Goal: Information Seeking & Learning: Find specific page/section

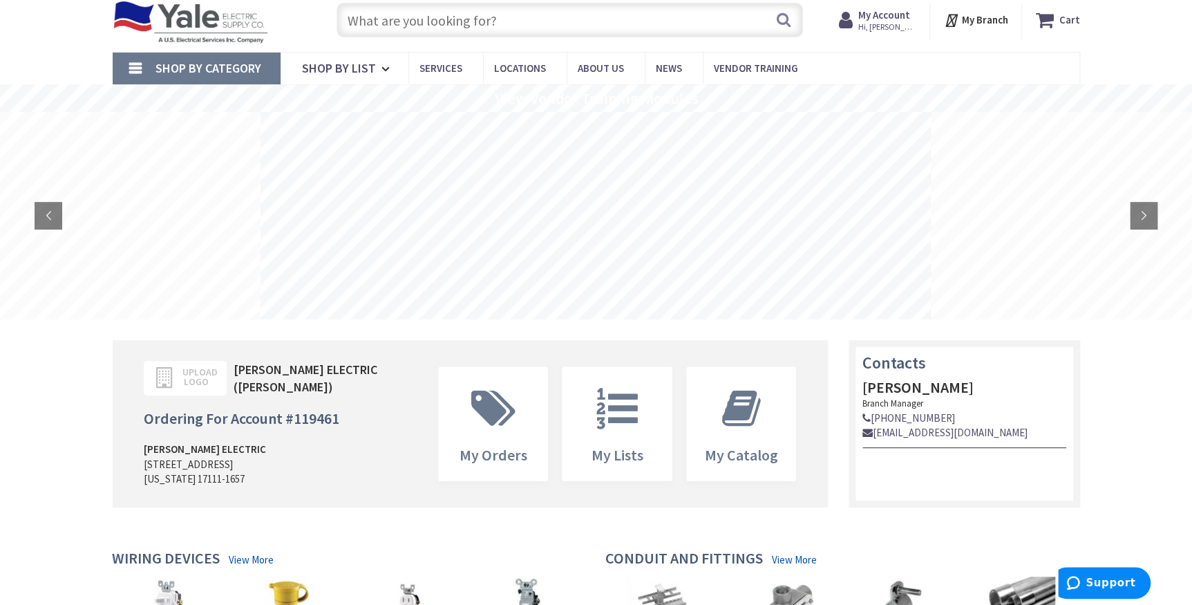
scroll to position [62, 0]
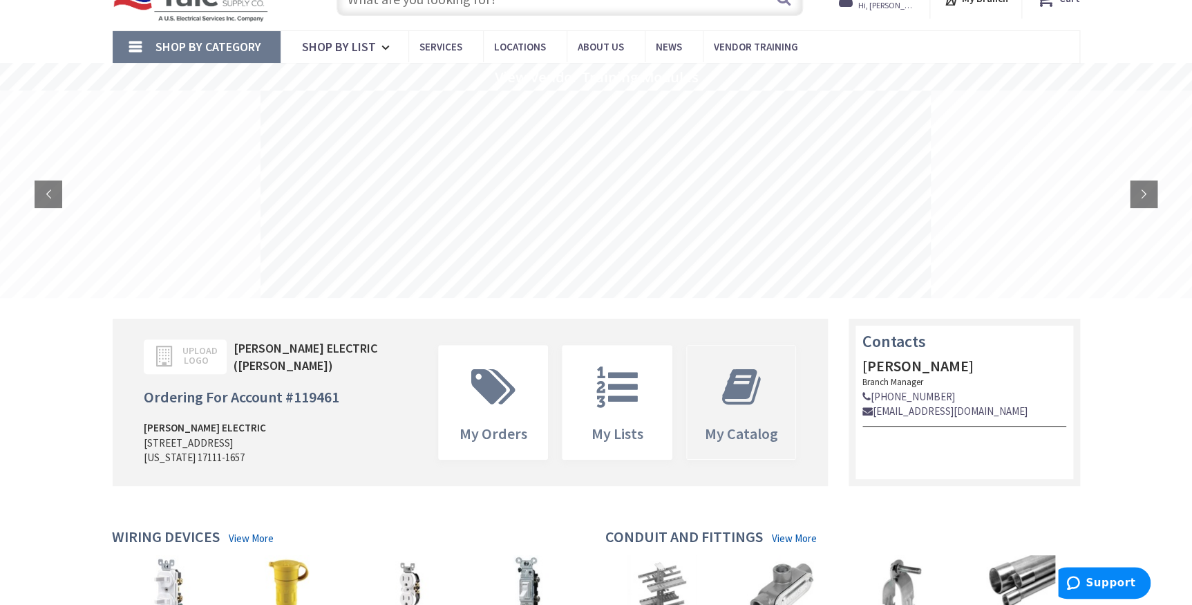
click at [738, 397] on icon at bounding box center [741, 386] width 53 height 41
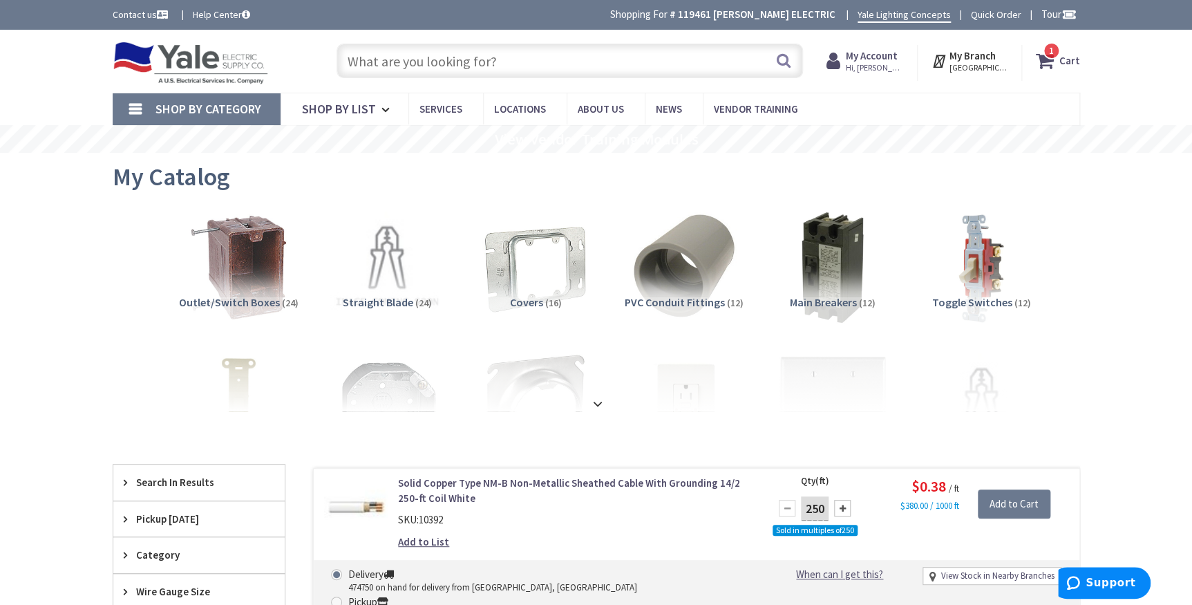
drag, startPoint x: 871, startPoint y: 64, endPoint x: 864, endPoint y: 52, distance: 14.2
click at [870, 62] on span "Hi, [PERSON_NAME]" at bounding box center [874, 67] width 59 height 11
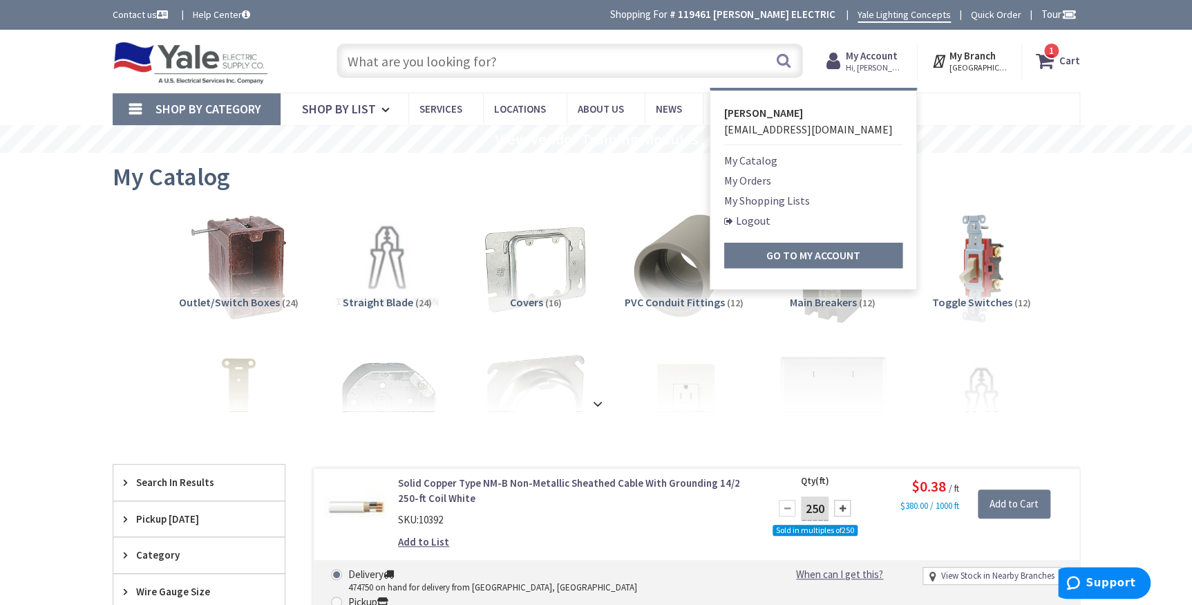
click at [746, 180] on link "My Orders" at bounding box center [747, 180] width 47 height 17
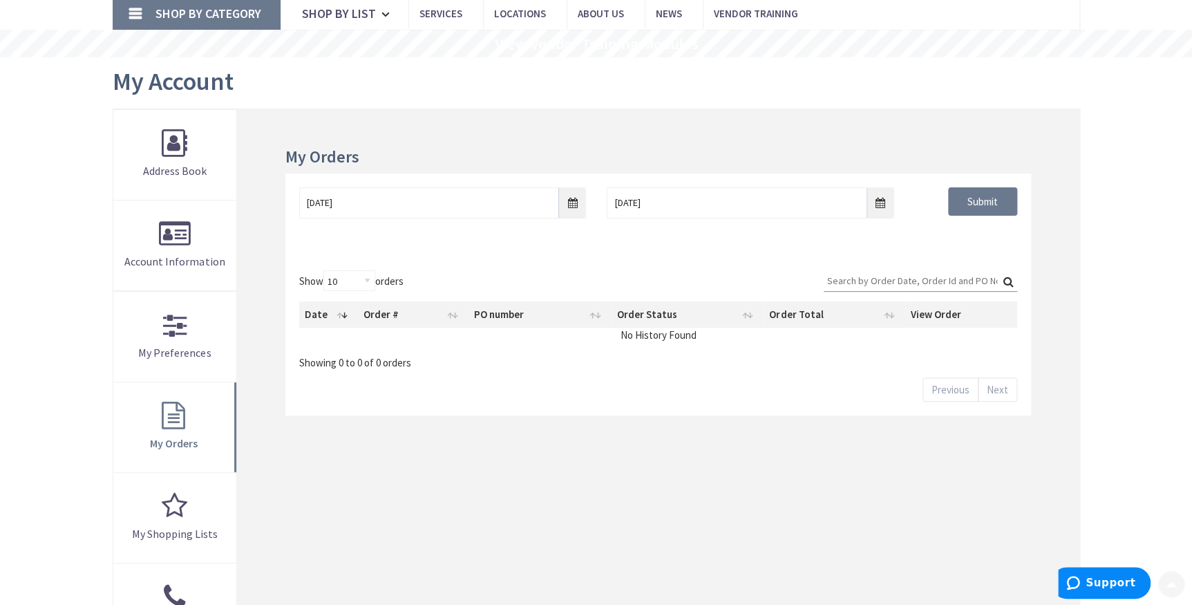
scroll to position [125, 0]
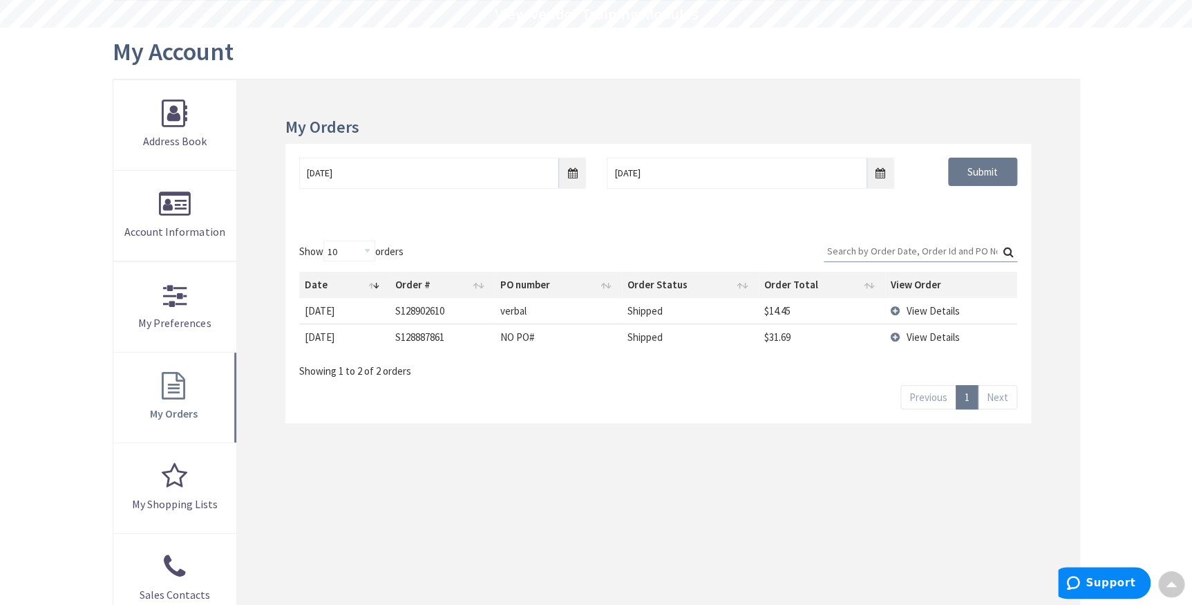
click at [923, 331] on span "View Details" at bounding box center [933, 336] width 53 height 13
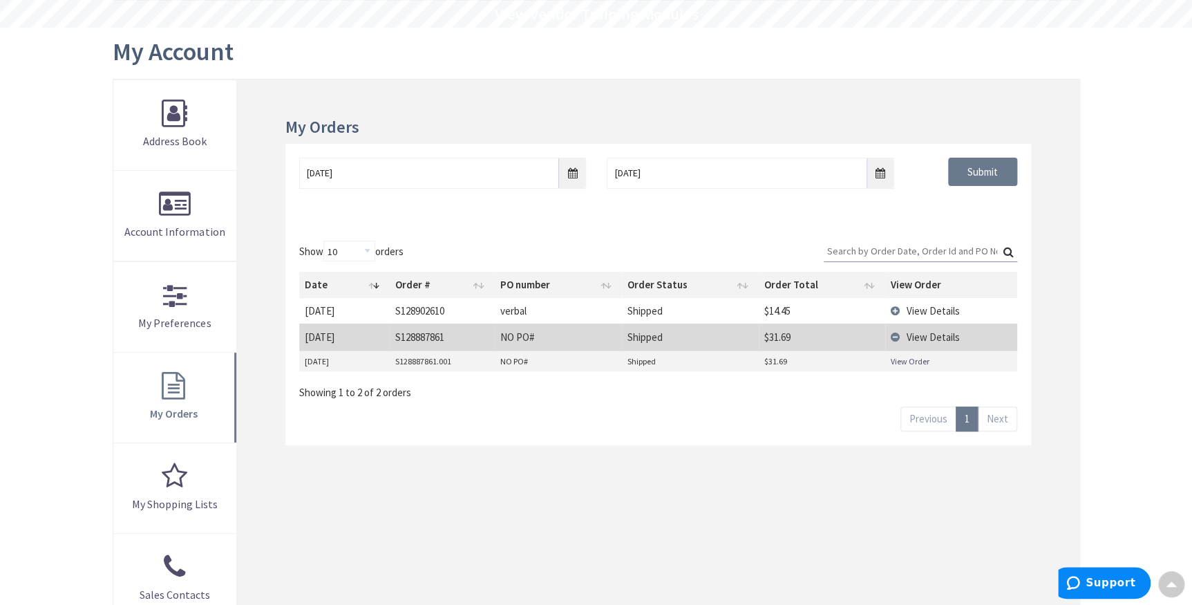
click at [895, 359] on link "View Order" at bounding box center [910, 361] width 39 height 12
click at [912, 310] on span "View Details" at bounding box center [933, 310] width 53 height 13
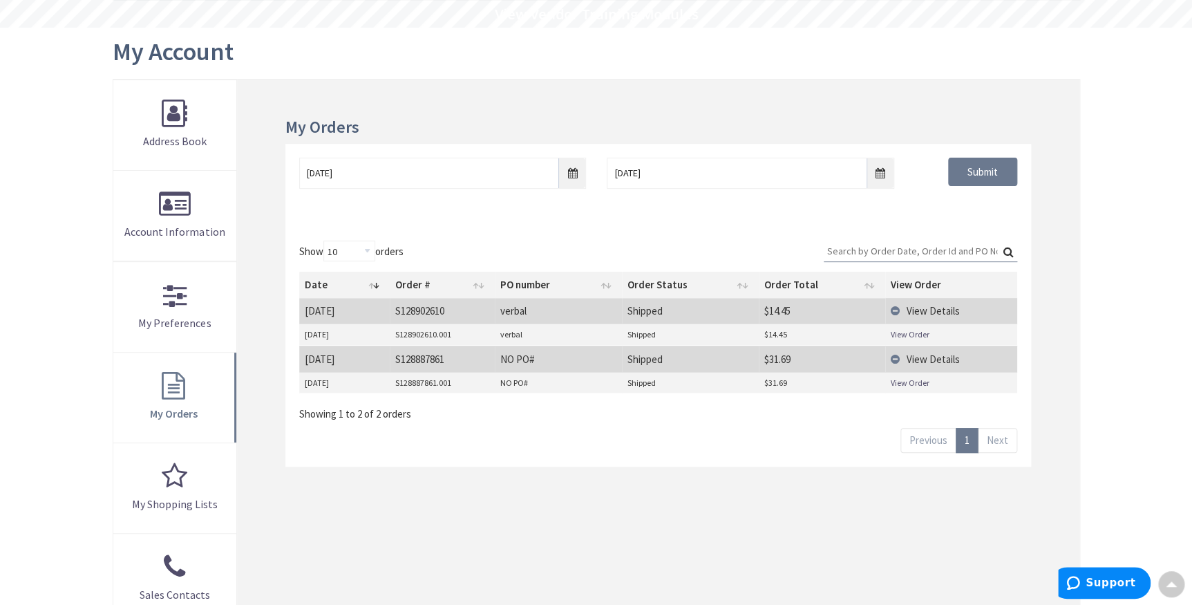
click at [913, 332] on link "View Order" at bounding box center [910, 334] width 39 height 12
click at [569, 170] on input "9/30/2025" at bounding box center [442, 173] width 287 height 31
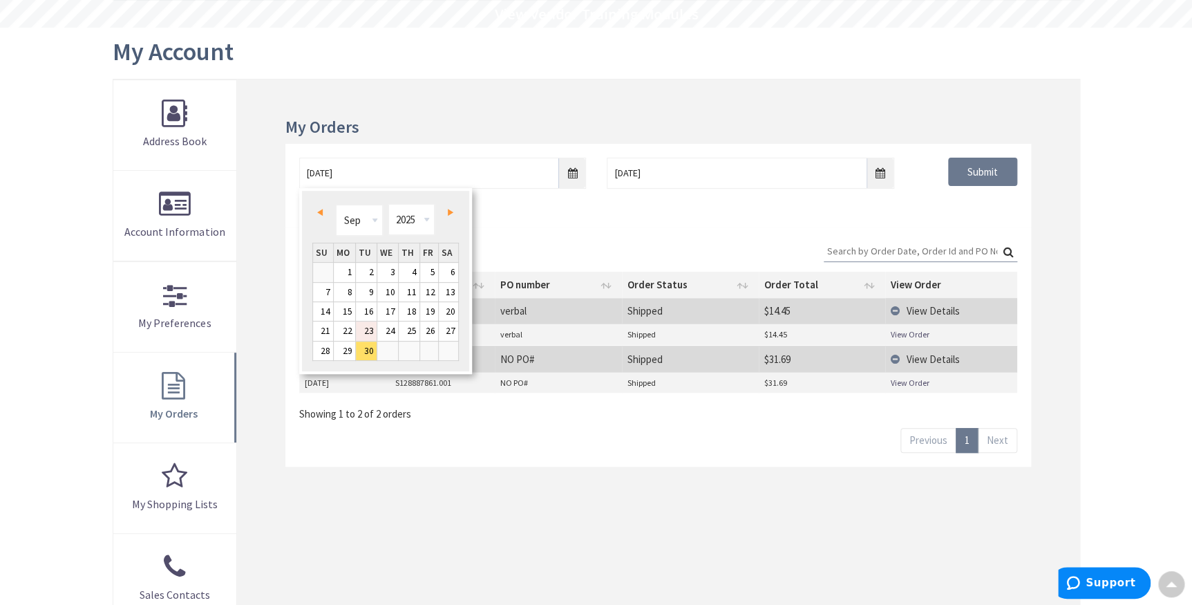
click at [371, 326] on link "23" at bounding box center [366, 330] width 21 height 19
type input "09/23/2025"
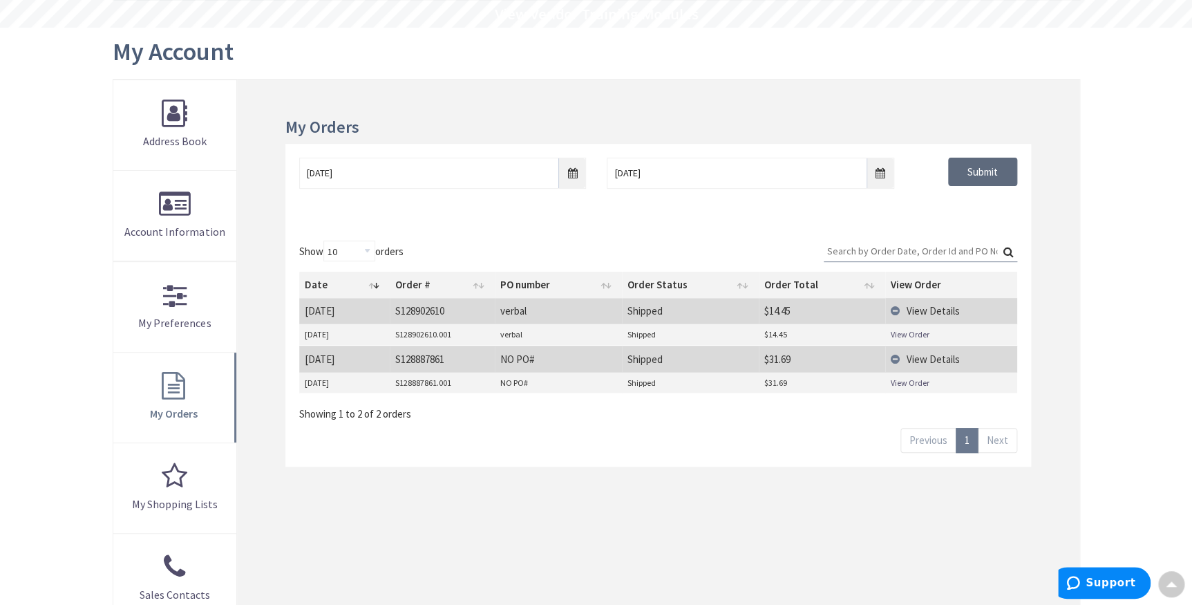
click at [992, 176] on input "Submit" at bounding box center [982, 172] width 69 height 29
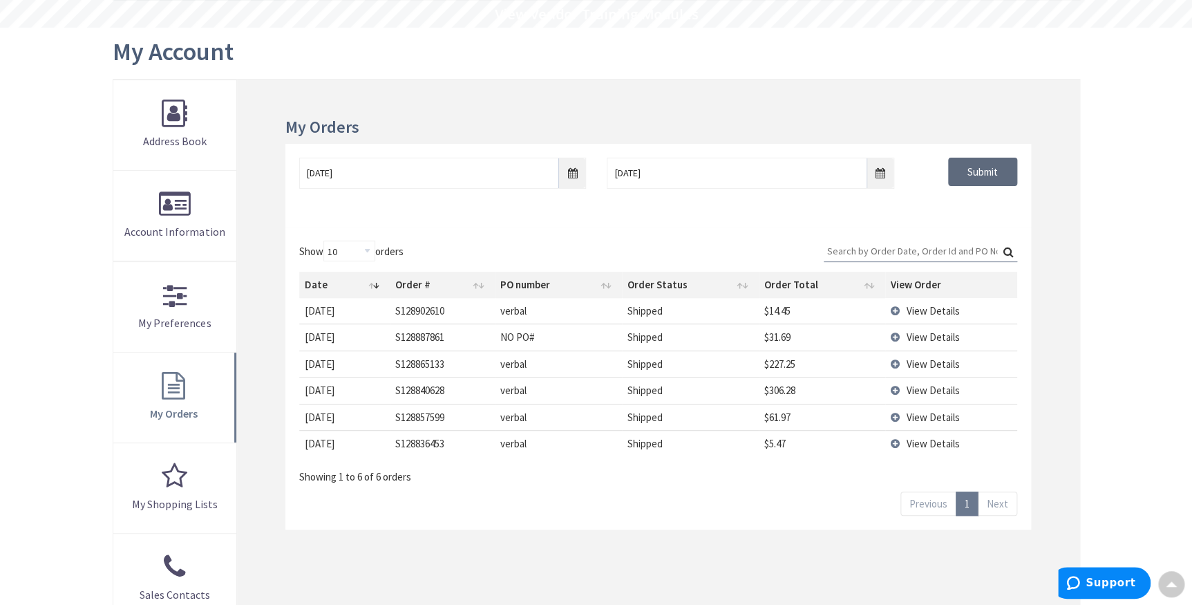
scroll to position [188, 0]
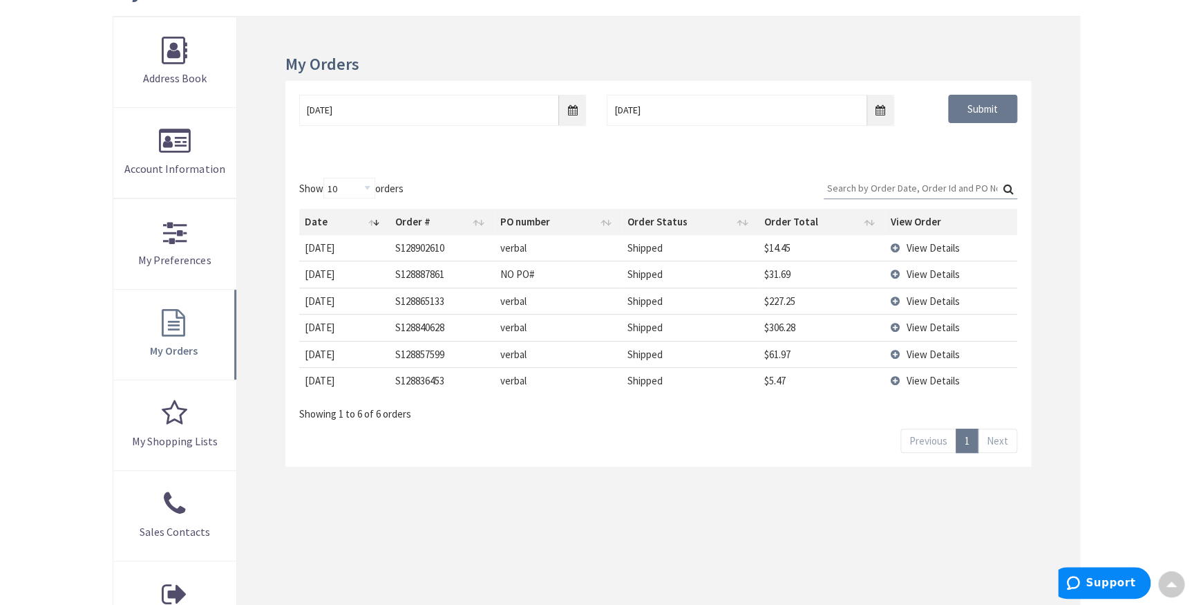
click at [921, 296] on span "View Details" at bounding box center [933, 300] width 53 height 13
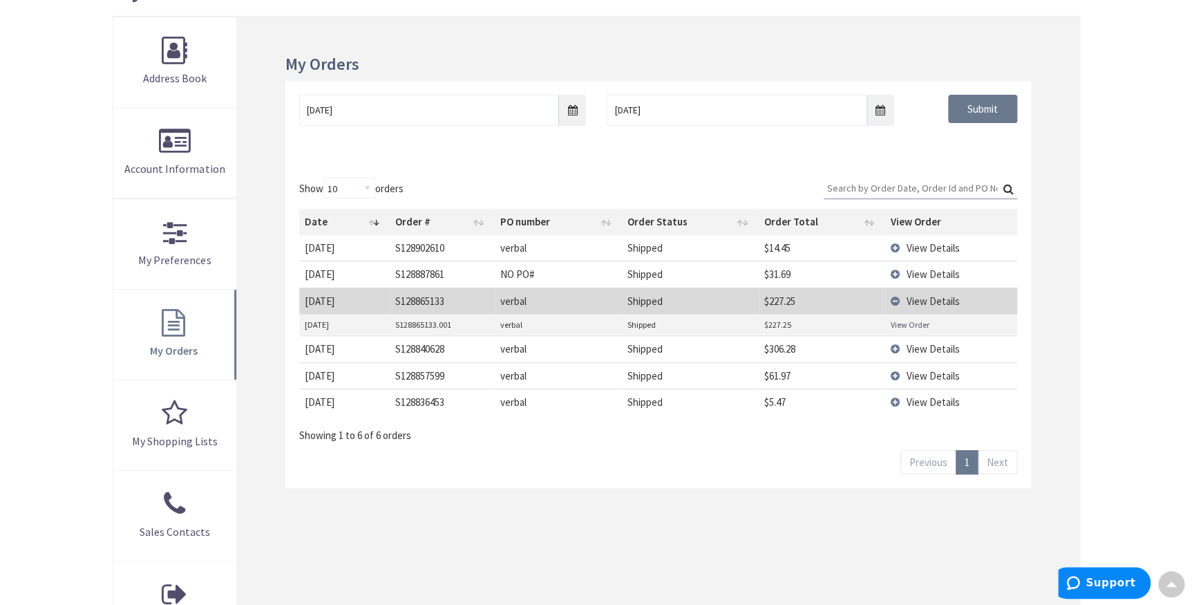
click at [891, 321] on link "View Order" at bounding box center [910, 325] width 39 height 12
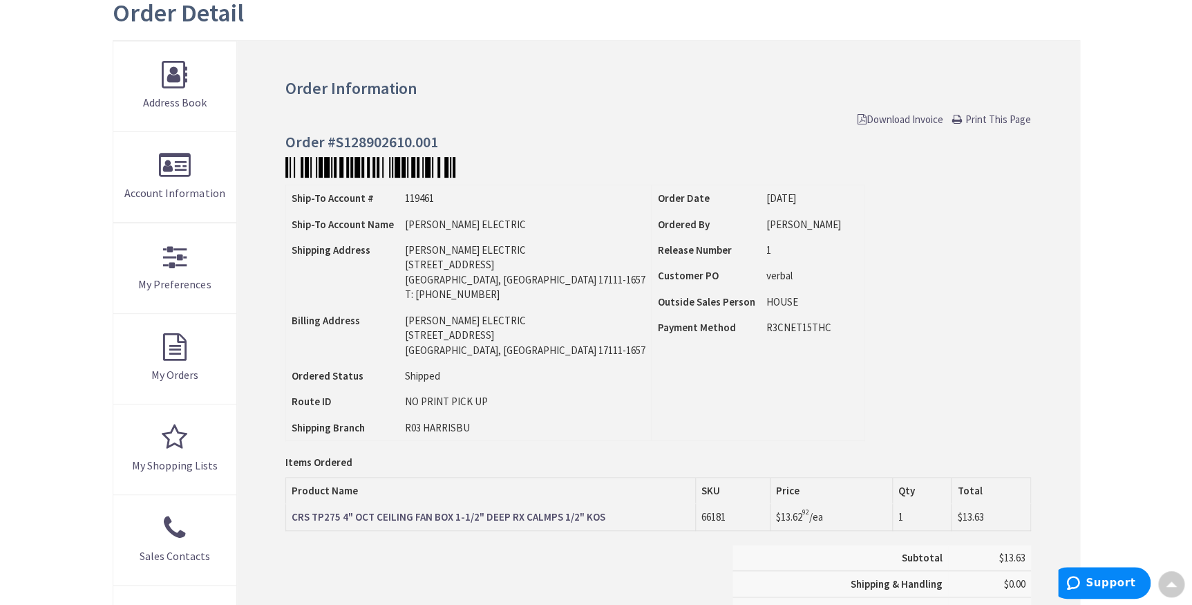
scroll to position [125, 0]
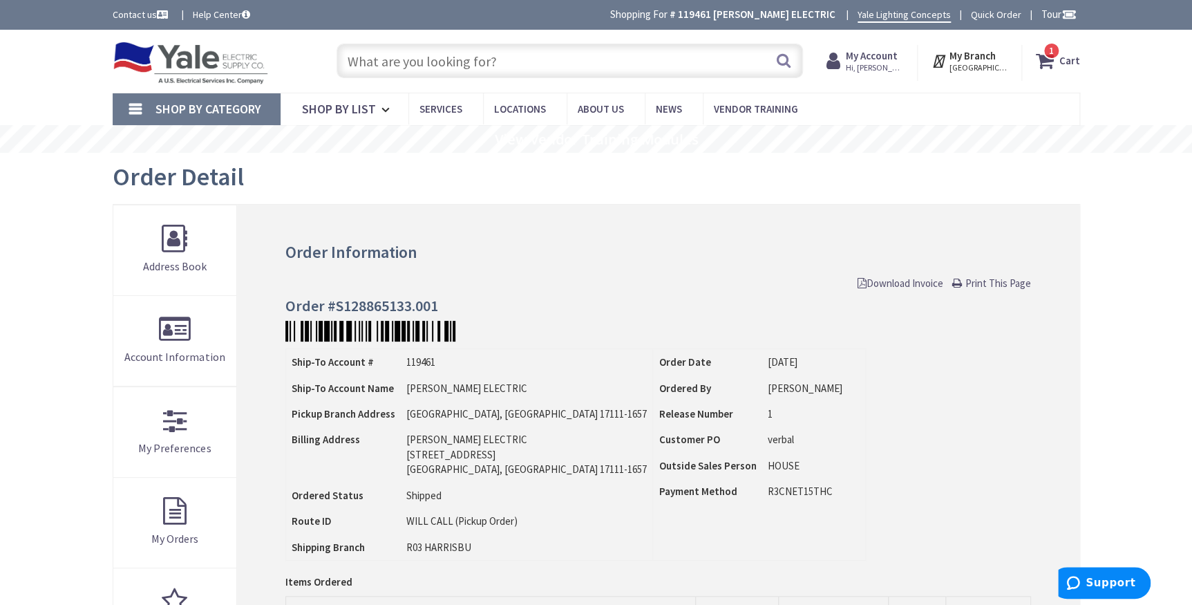
click at [226, 106] on span "Shop By Category" at bounding box center [208, 109] width 106 height 16
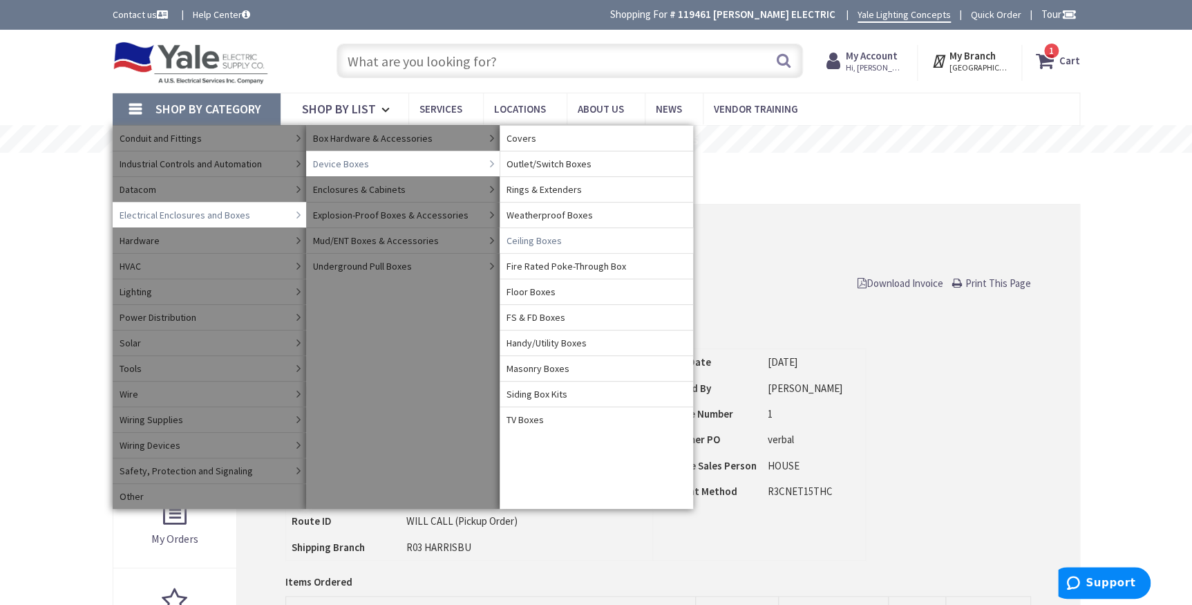
click at [540, 240] on span "Ceiling Boxes" at bounding box center [533, 241] width 55 height 14
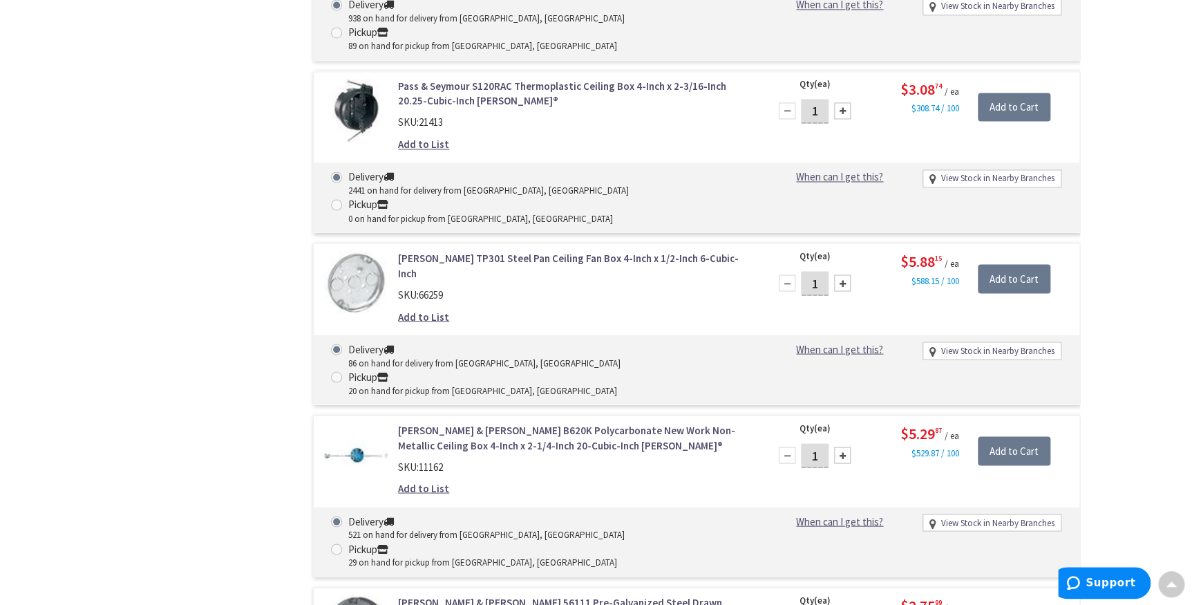
scroll to position [1068, 0]
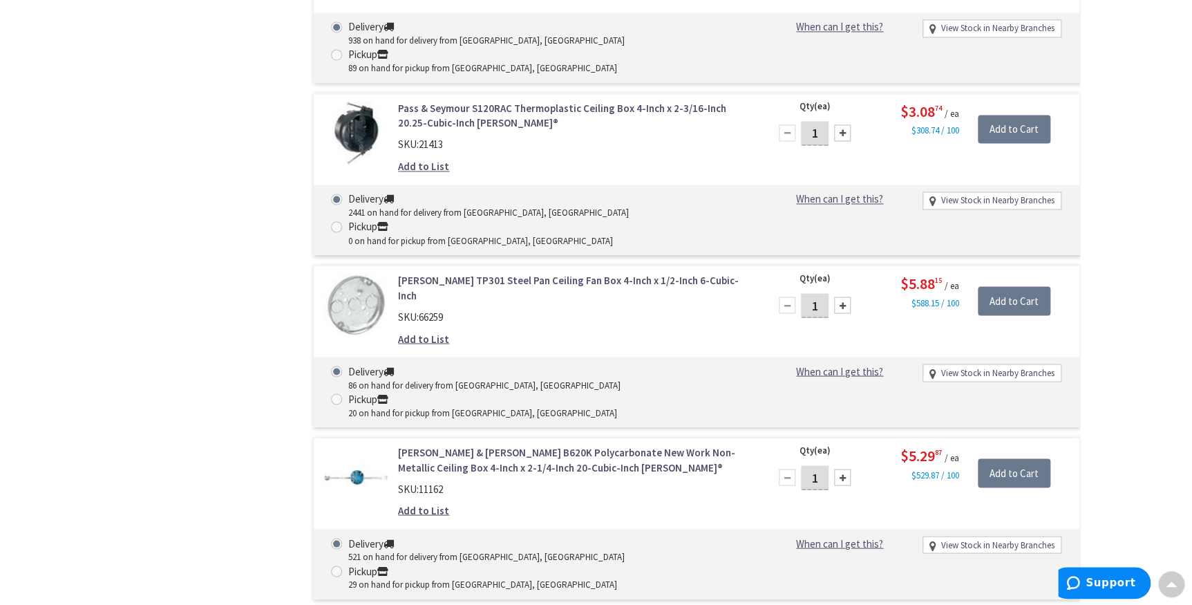
click at [484, 444] on link "[PERSON_NAME] & [PERSON_NAME] B620K Polycarbonate New Work Non-Metallic Ceiling…" at bounding box center [574, 459] width 352 height 30
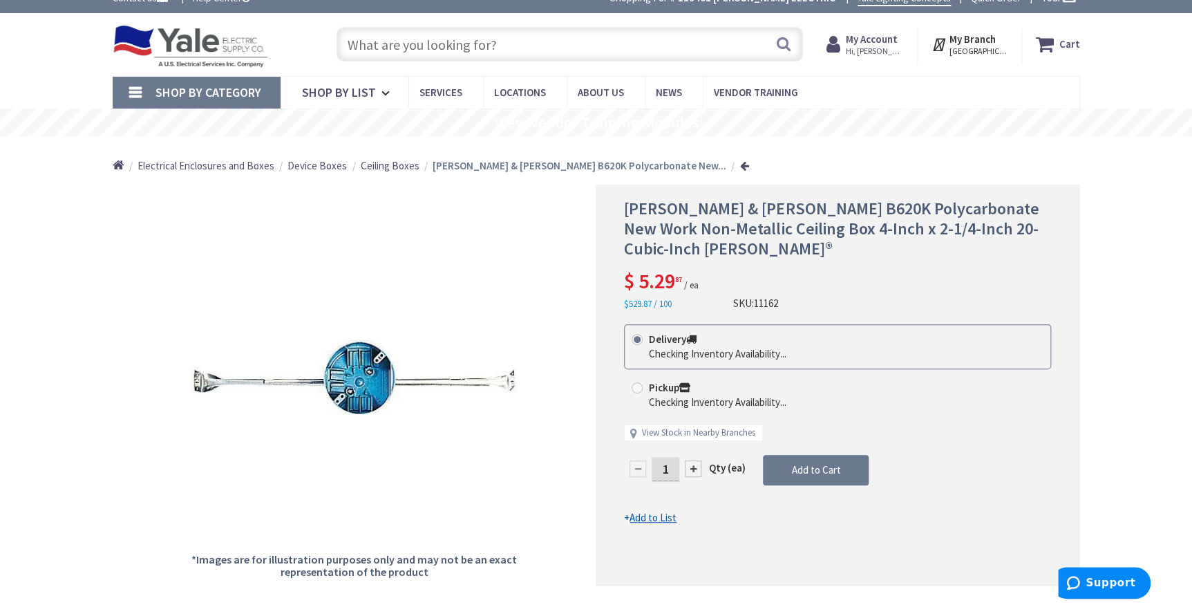
scroll to position [62, 0]
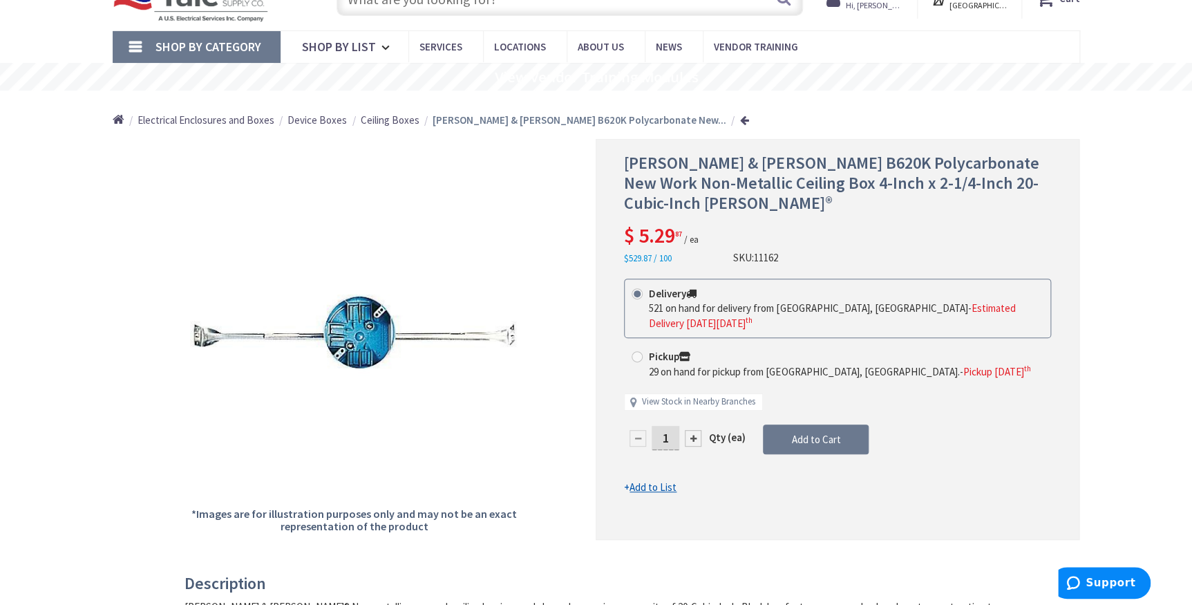
click at [229, 43] on span "Shop By Category" at bounding box center [208, 47] width 106 height 16
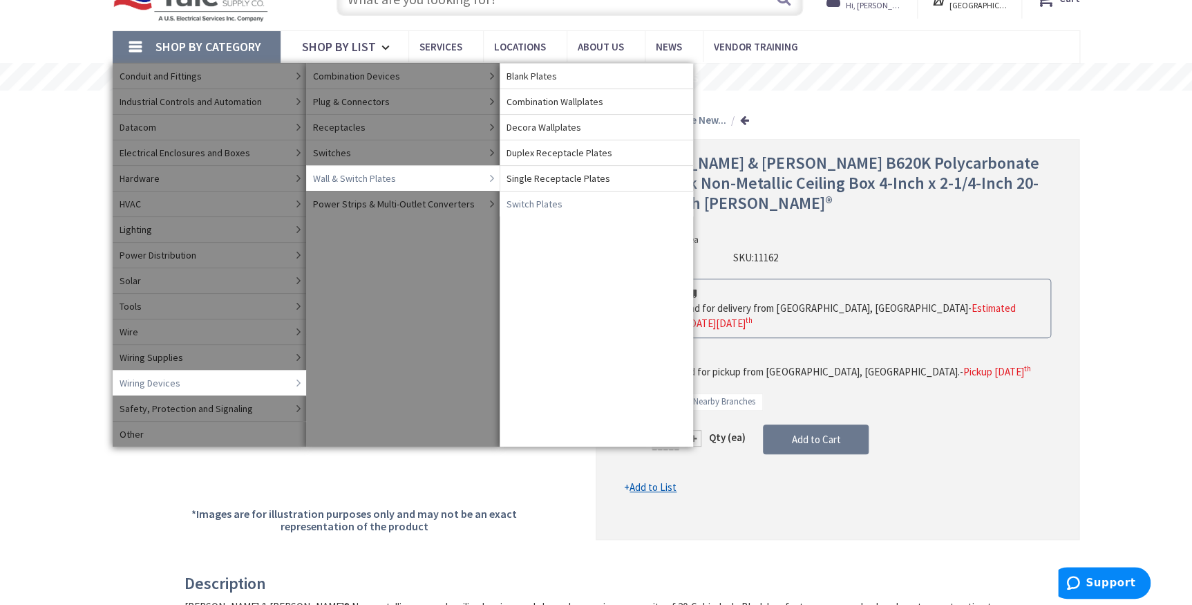
click at [544, 201] on span "Switch Plates" at bounding box center [534, 204] width 56 height 14
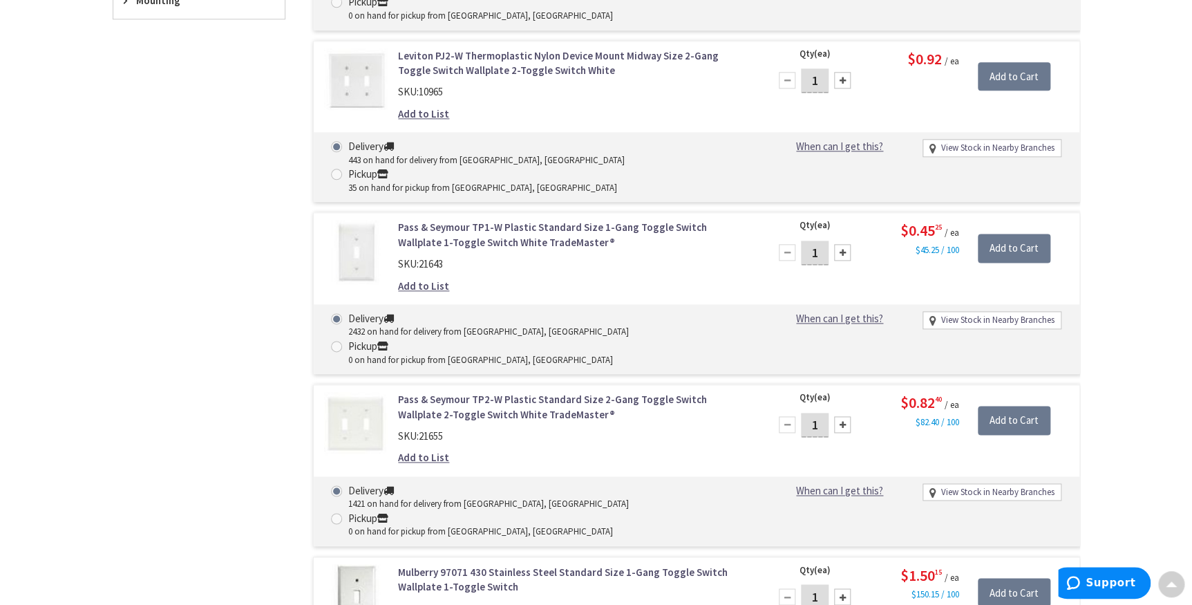
scroll to position [8, 0]
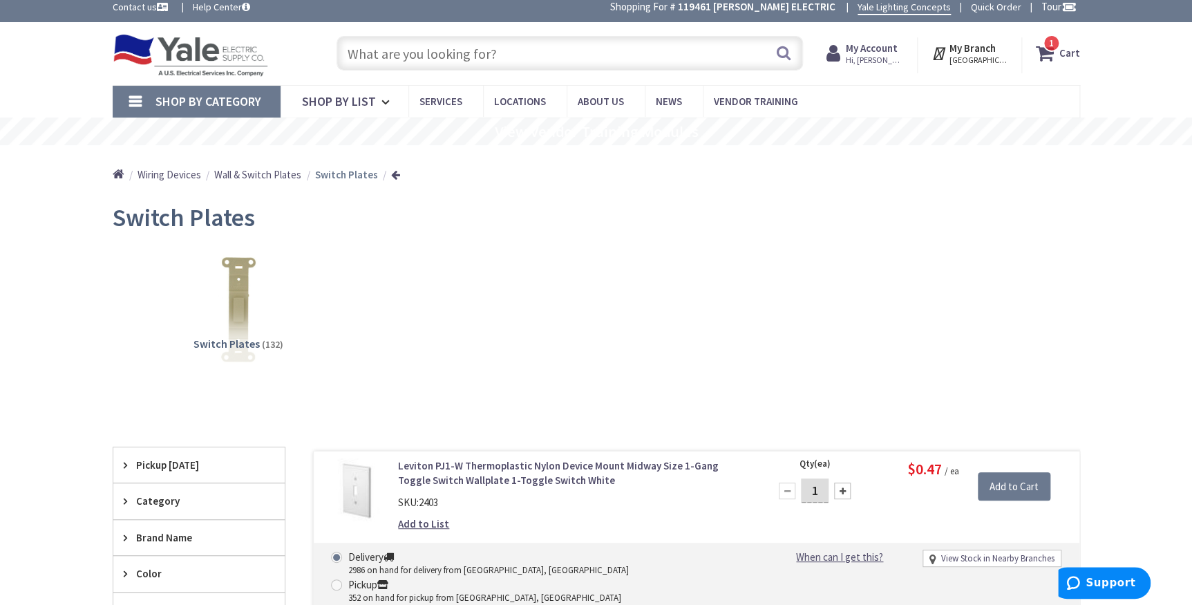
click at [390, 48] on input "text" at bounding box center [569, 53] width 466 height 35
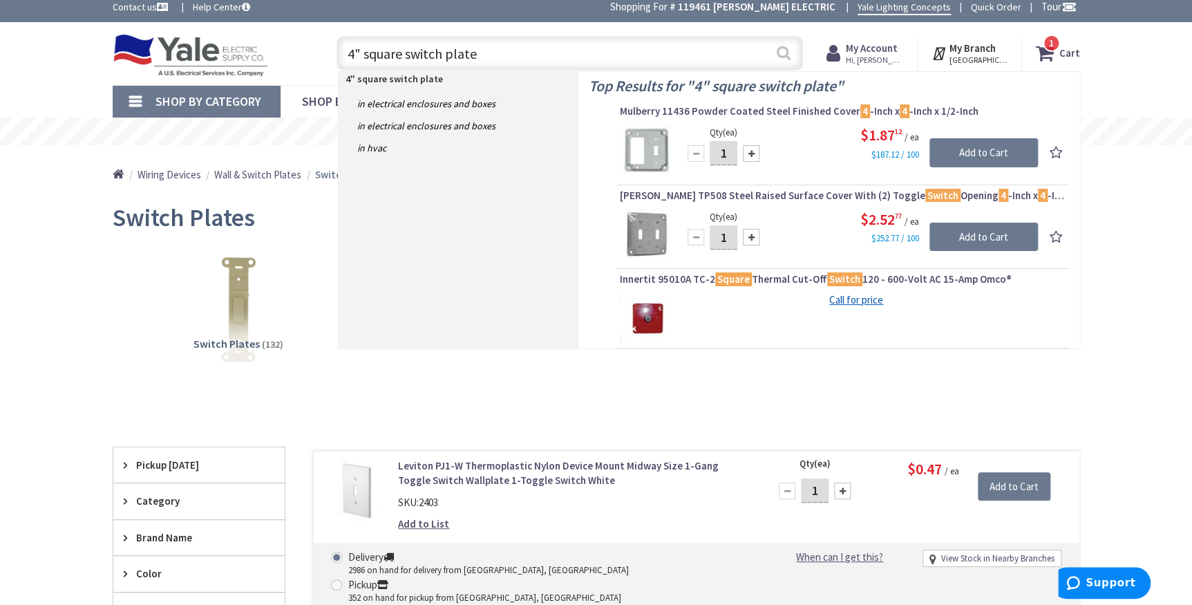
type input "4" square switch plate"
click at [785, 50] on button "Search" at bounding box center [784, 52] width 18 height 31
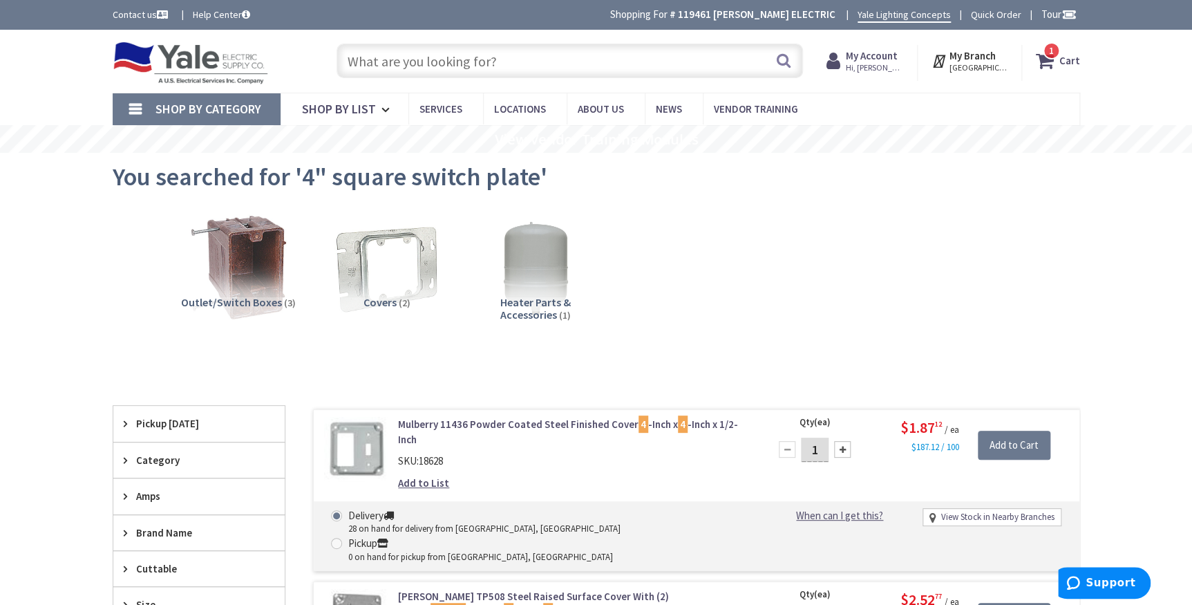
click at [175, 108] on span "Shop By Category" at bounding box center [208, 109] width 106 height 16
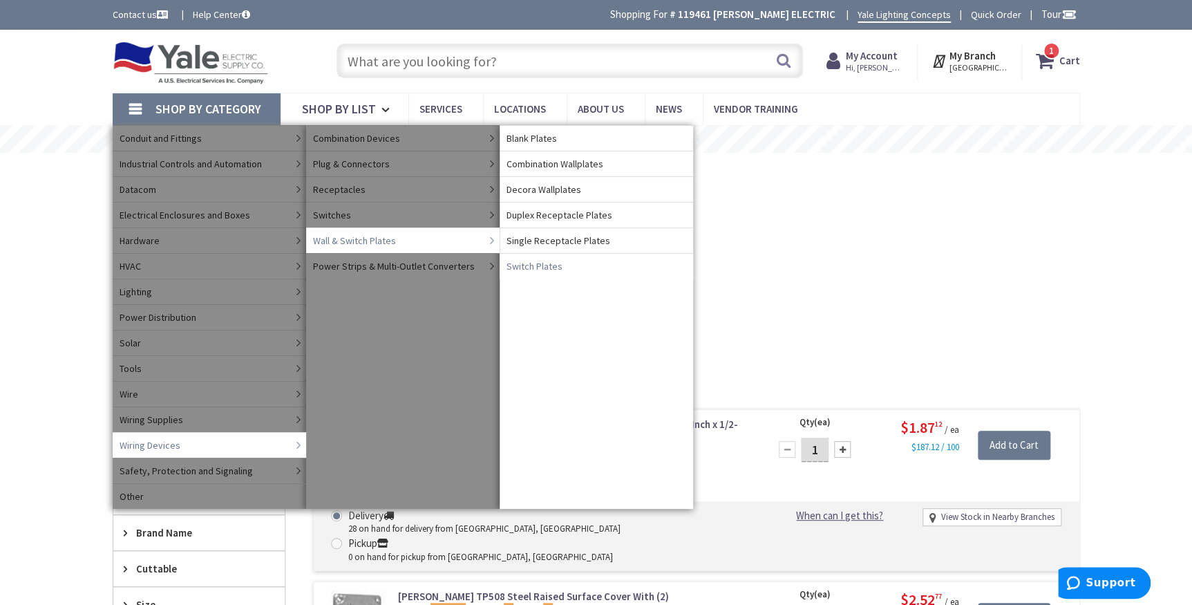
click at [525, 265] on span "Switch Plates" at bounding box center [534, 266] width 56 height 14
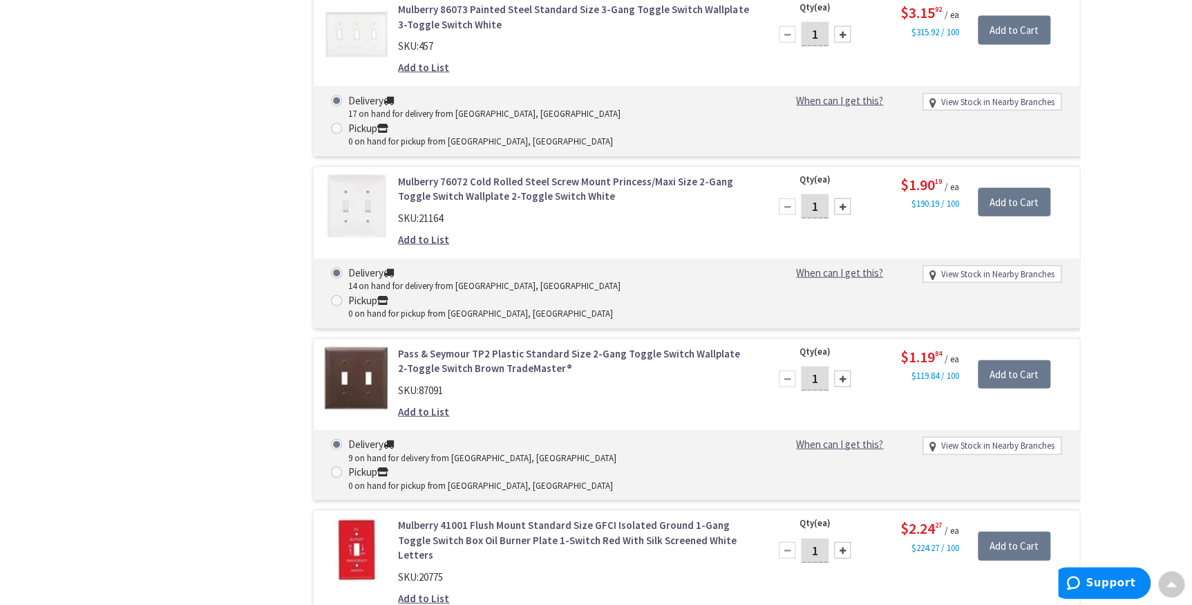
scroll to position [7044, 0]
